Goal: Find contact information: Find contact information

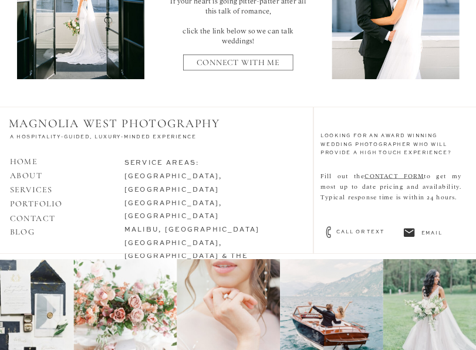
scroll to position [3285, 0]
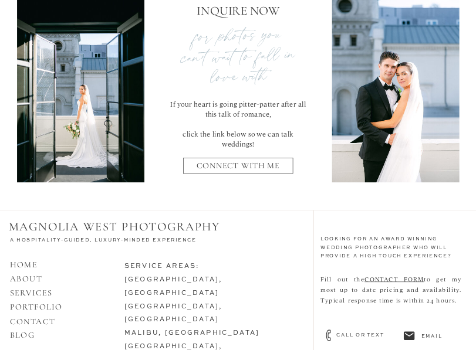
click at [283, 170] on nav "connect with me" at bounding box center [238, 168] width 100 height 15
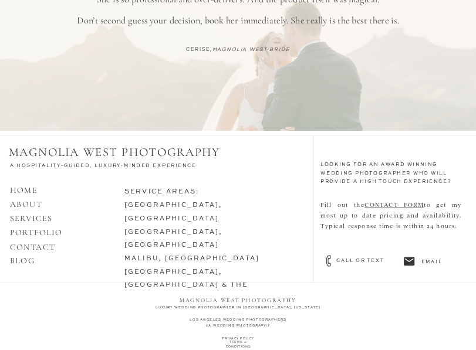
scroll to position [691, 0]
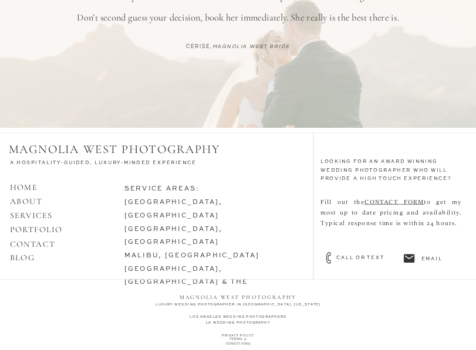
drag, startPoint x: 351, startPoint y: 256, endPoint x: 349, endPoint y: 266, distance: 10.7
click at [348, 260] on h3 "call or text" at bounding box center [367, 258] width 62 height 7
click at [415, 259] on icon at bounding box center [409, 258] width 12 height 13
drag, startPoint x: 331, startPoint y: 259, endPoint x: 372, endPoint y: 303, distance: 60.6
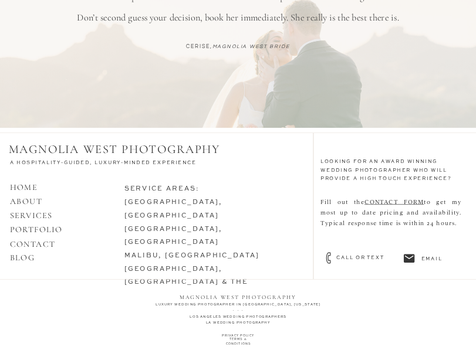
click at [342, 257] on nav "Fill out the CONTACT FORM to get my most up to date pricing and availability. T…" at bounding box center [390, 227] width 141 height 62
click at [331, 261] on icon at bounding box center [328, 258] width 16 height 14
drag, startPoint x: 328, startPoint y: 257, endPoint x: 391, endPoint y: 307, distance: 80.5
